Goal: Transaction & Acquisition: Purchase product/service

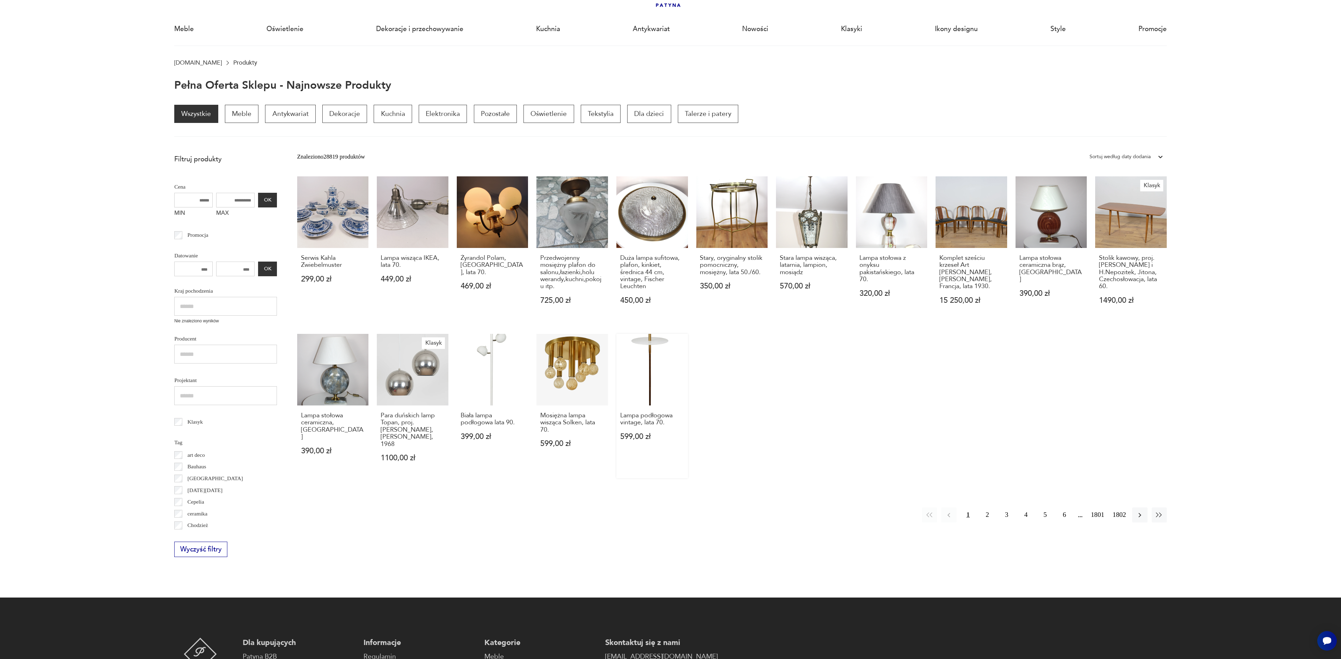
click at [653, 378] on link "Lampa podłogowa vintage, lata 70. 599,00 zł" at bounding box center [652, 406] width 72 height 144
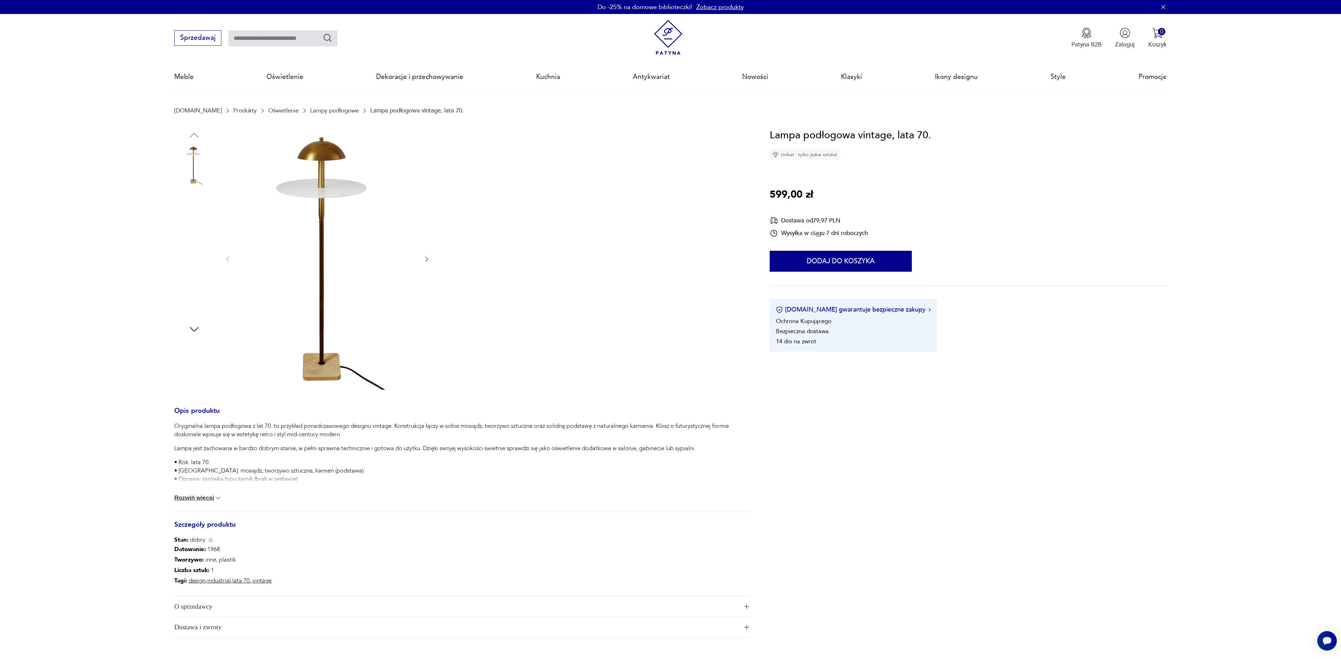
click at [198, 201] on img at bounding box center [194, 209] width 40 height 40
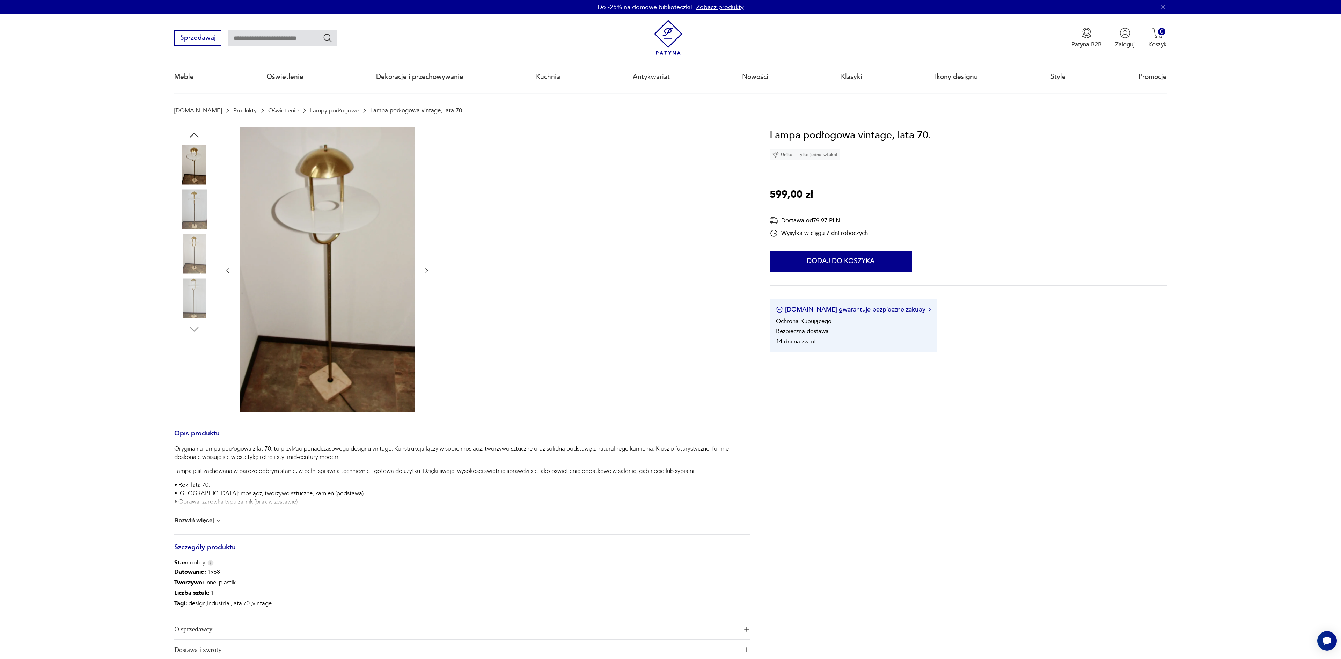
click at [201, 245] on img at bounding box center [194, 254] width 40 height 40
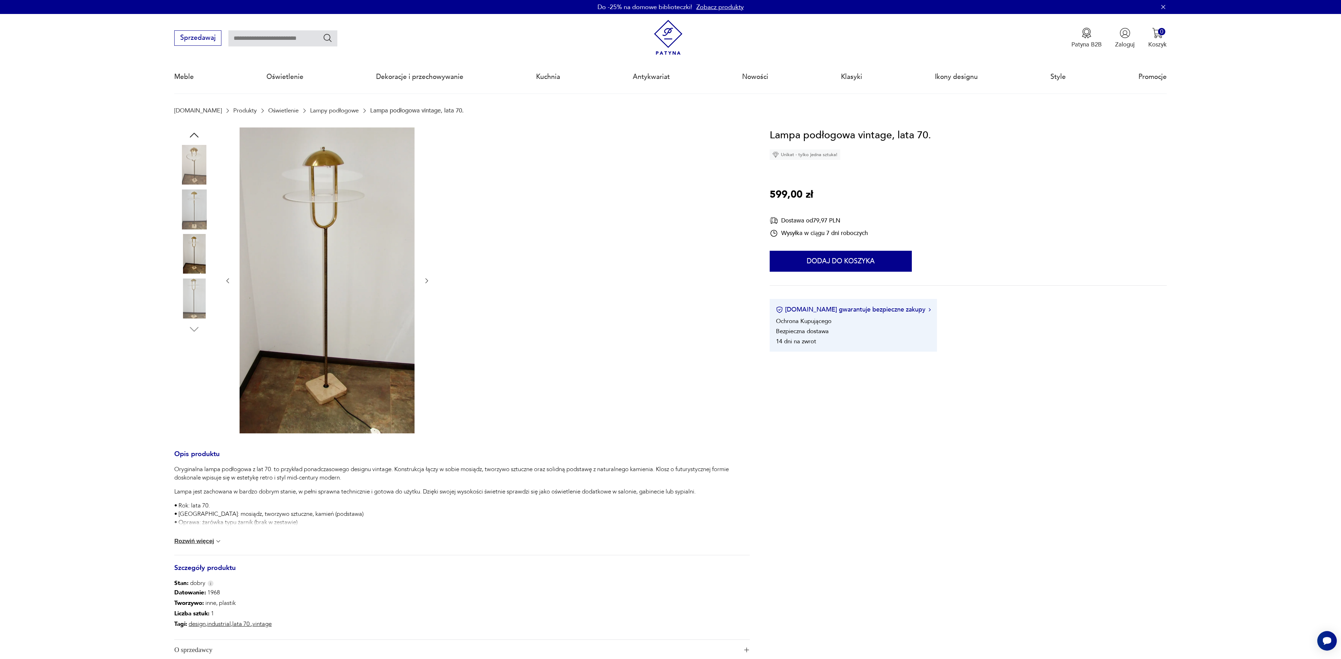
click at [199, 306] on img at bounding box center [194, 298] width 40 height 40
